Goal: Ask a question

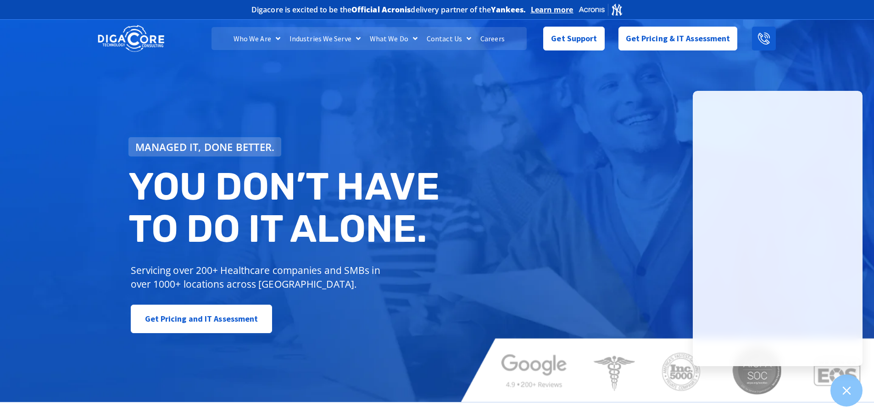
click at [762, 39] on icon at bounding box center [764, 39] width 12 height 12
click at [567, 46] on link "Get Support" at bounding box center [573, 35] width 61 height 24
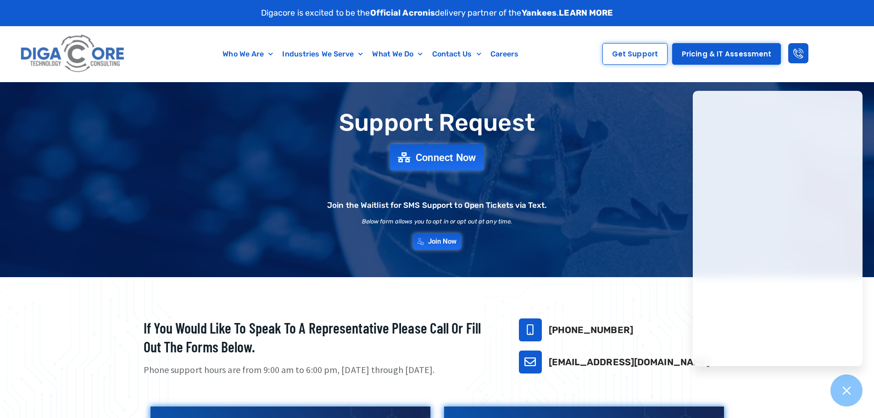
click at [417, 157] on span "Connect Now" at bounding box center [445, 157] width 61 height 10
click at [435, 165] on link "Connect Now" at bounding box center [437, 157] width 94 height 26
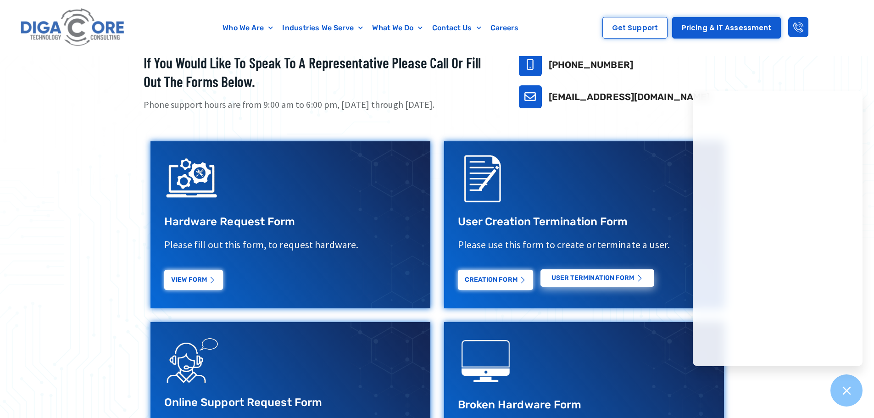
scroll to position [275, 0]
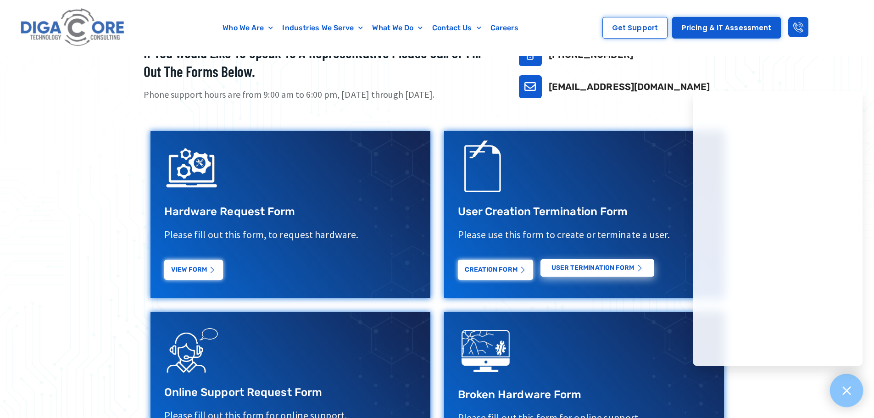
click at [851, 390] on icon at bounding box center [846, 390] width 12 height 12
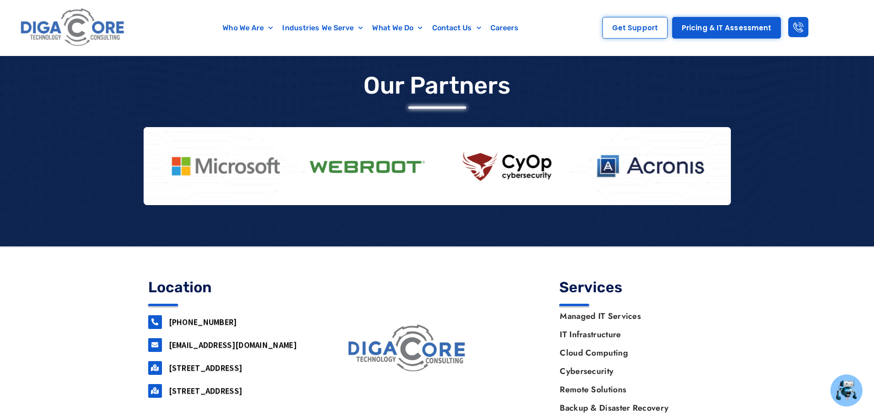
scroll to position [791, 0]
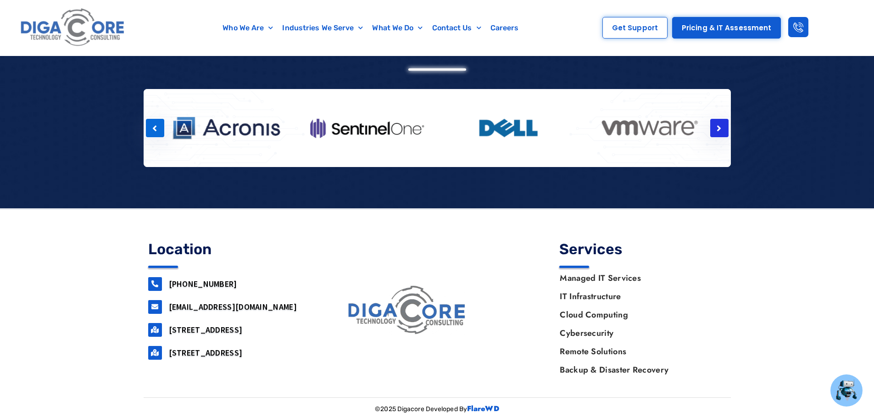
click at [713, 130] on div at bounding box center [719, 128] width 18 height 18
click at [714, 130] on div at bounding box center [719, 128] width 18 height 18
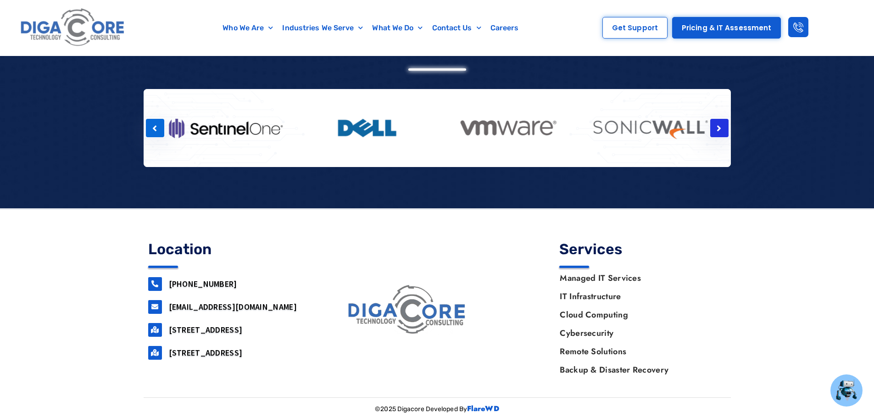
click at [714, 130] on div at bounding box center [719, 128] width 18 height 18
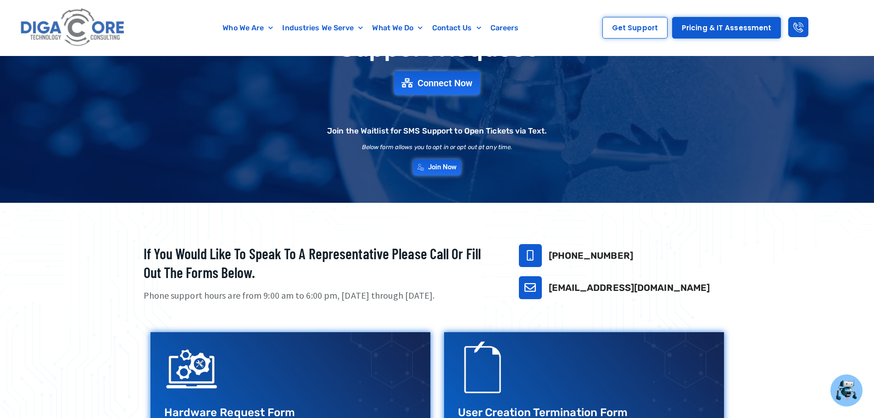
scroll to position [0, 0]
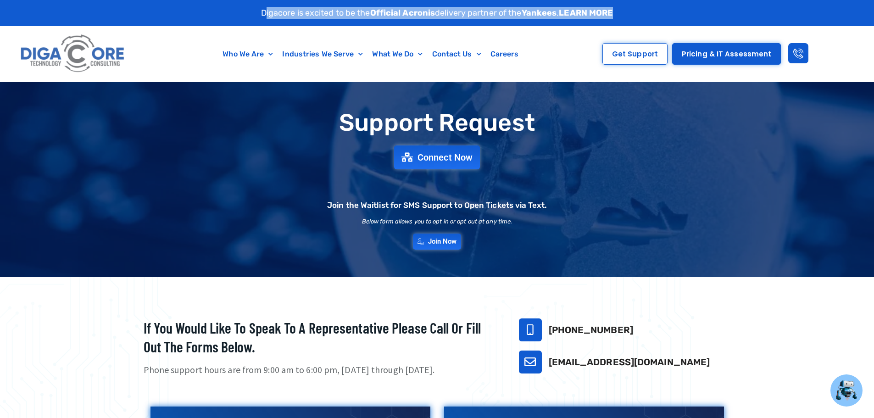
drag, startPoint x: 260, startPoint y: 11, endPoint x: 617, endPoint y: 16, distance: 357.3
click at [617, 16] on div "Digacore is excited to be the Official Acronis delivery partner of the Yankees …" at bounding box center [437, 13] width 596 height 26
click at [619, 15] on div "Digacore is excited to be the Official Acronis delivery partner of the Yankees …" at bounding box center [437, 13] width 596 height 26
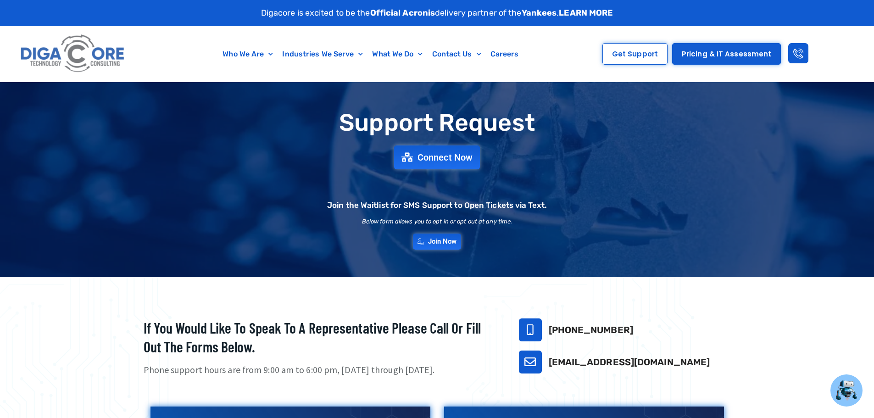
click at [47, 211] on div "Support Request Connect Now Join the Waitlist for SMS Support to Open Tickets v…" at bounding box center [437, 179] width 874 height 194
